Goal: Use online tool/utility: Use online tool/utility

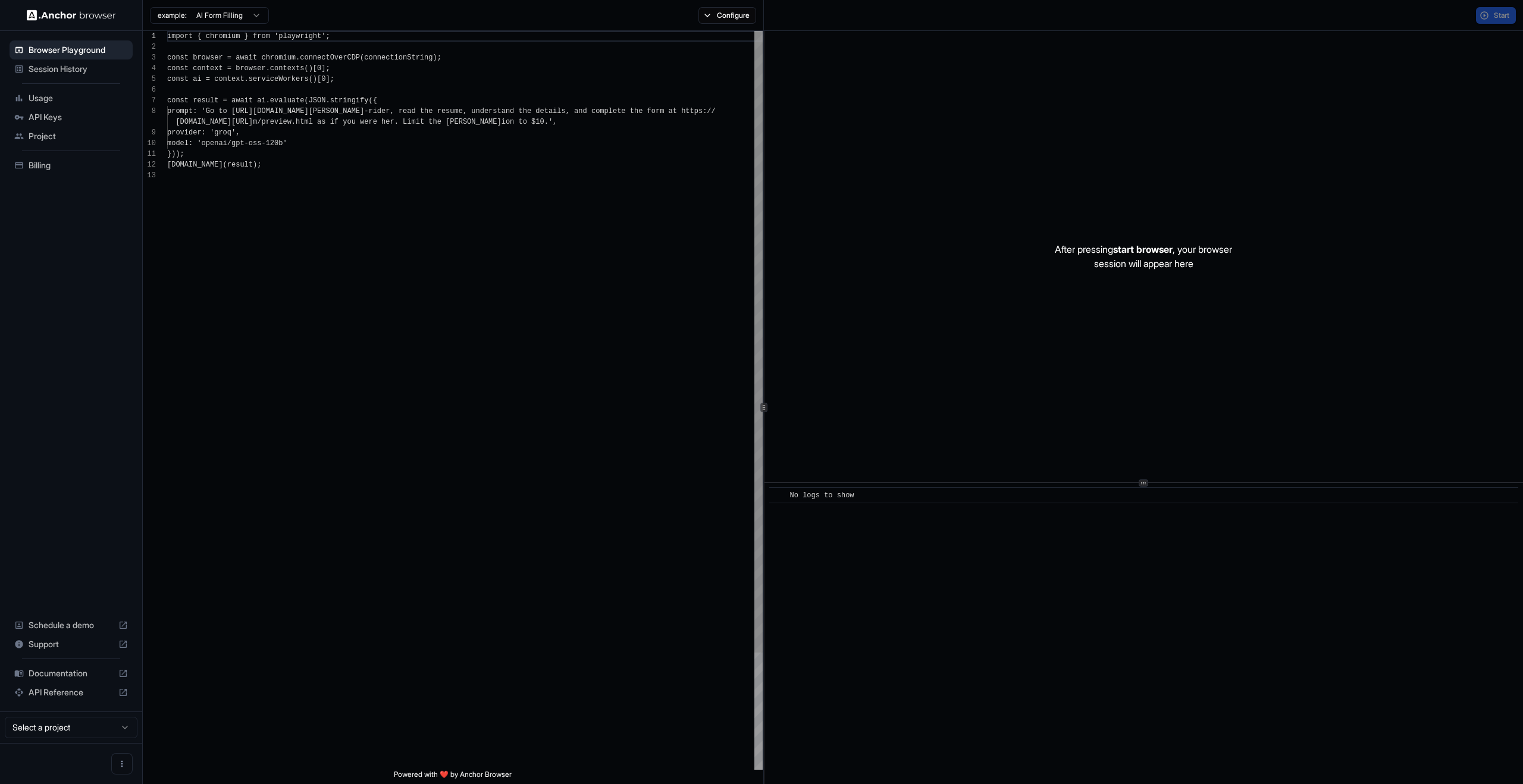
scroll to position [85, 0]
click at [1496, 13] on span "Start" at bounding box center [1503, 15] width 16 height 10
click at [1033, 595] on div "​ No logs to show" at bounding box center [1144, 634] width 759 height 301
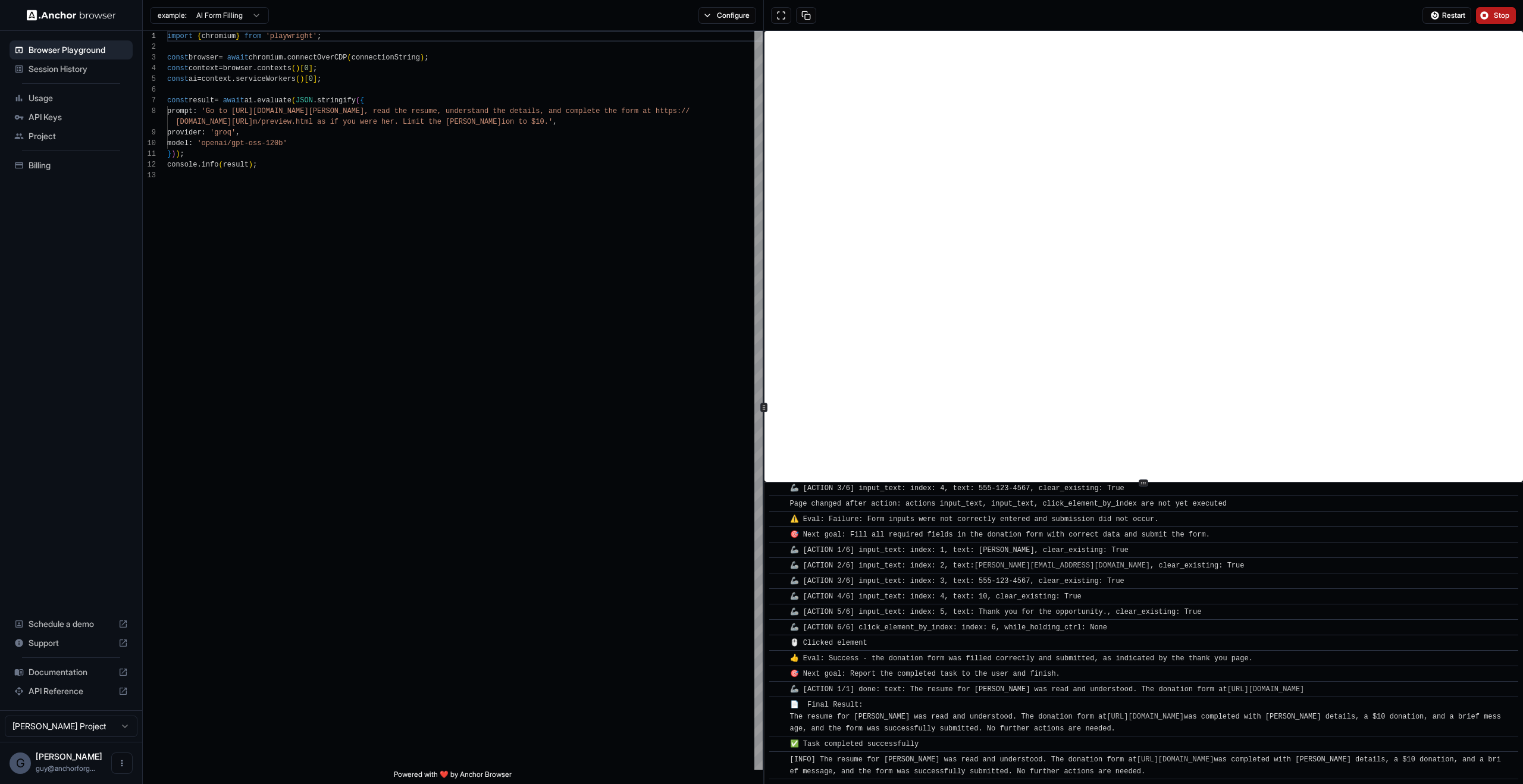
scroll to position [442, 0]
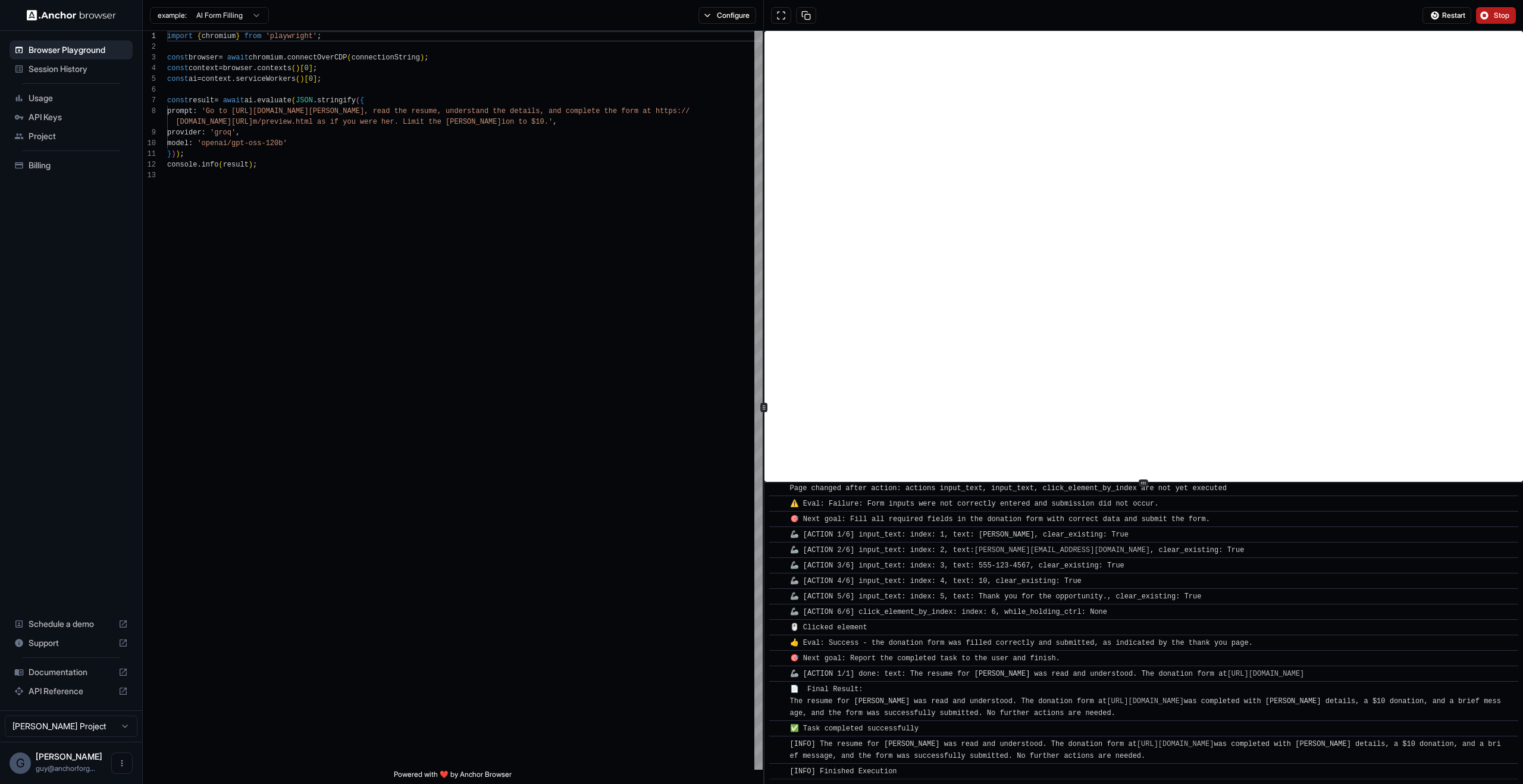
click at [1510, 28] on div "Restart Stop" at bounding box center [1143, 15] width 759 height 31
click at [1505, 16] on span "Stop" at bounding box center [1503, 15] width 16 height 10
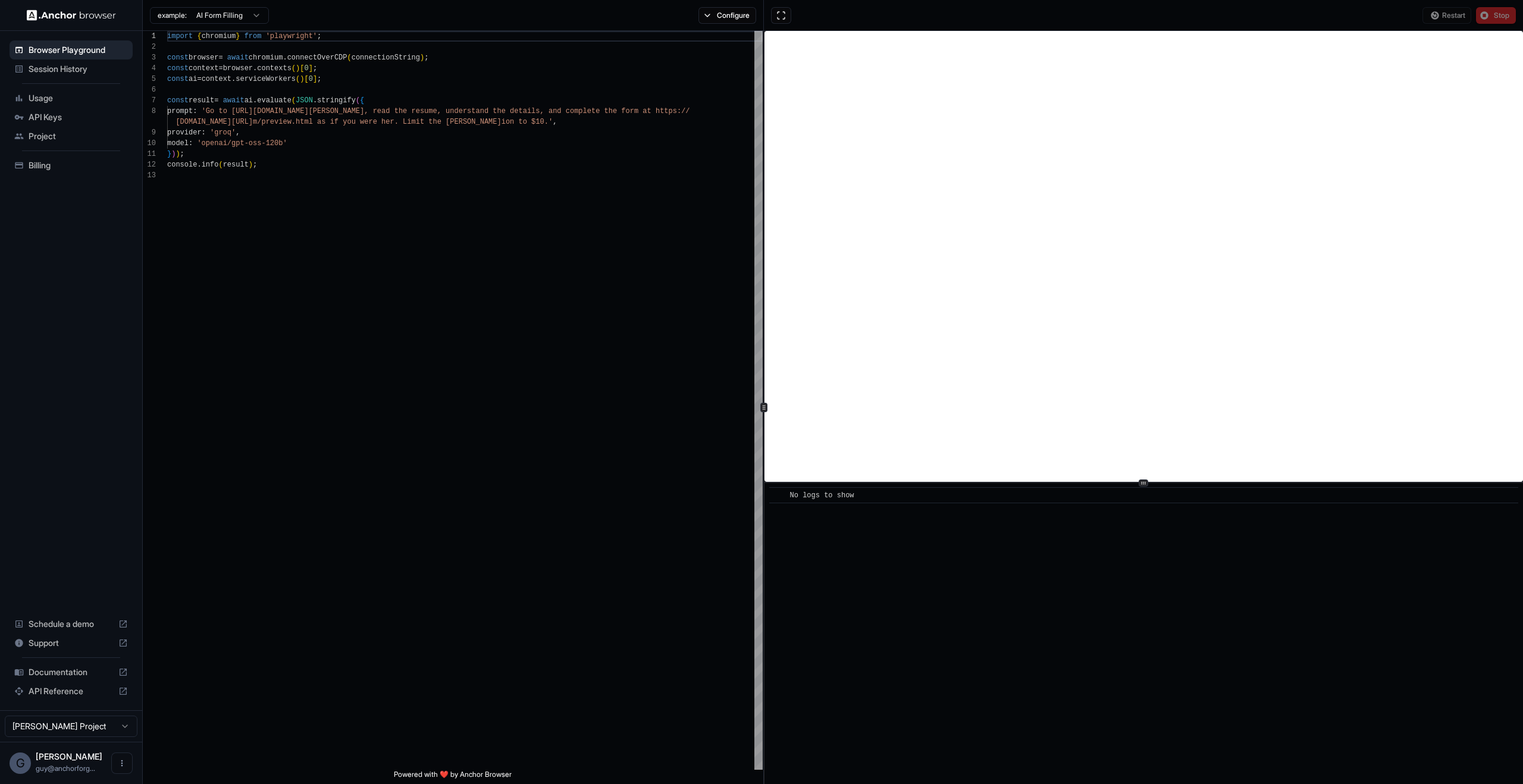
scroll to position [0, 0]
type textarea "**********"
click at [597, 279] on div "import { chromium } from 'playwright' ; const browser = await chromium . connec…" at bounding box center [465, 470] width 596 height 878
